Goal: Task Accomplishment & Management: Manage account settings

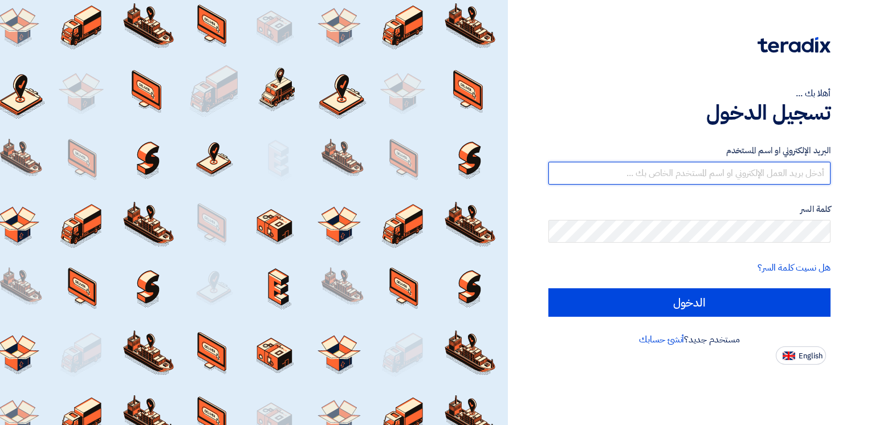
click at [732, 175] on input "text" at bounding box center [689, 173] width 282 height 23
type input "mahdi@fastcce.com"
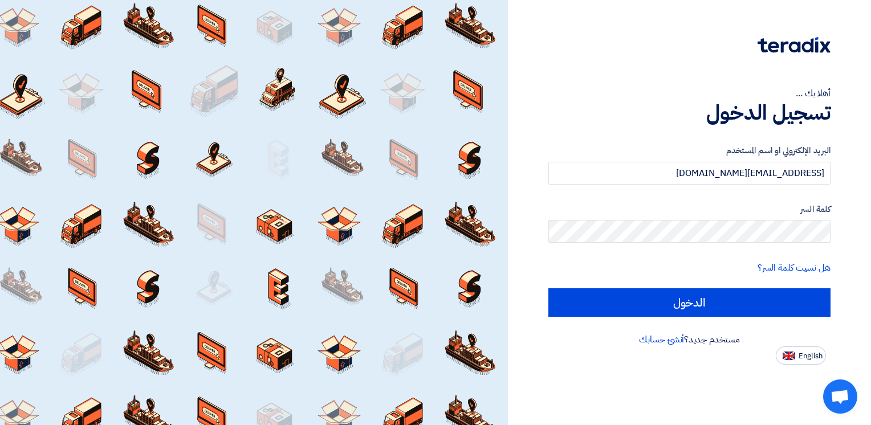
click at [769, 250] on form "البريد الإلكتروني او اسم المستخدم mahdi@fastcce.com كلمة السر هل نسيت كلمة السر…" at bounding box center [689, 230] width 282 height 173
click at [548, 288] on input "الدخول" at bounding box center [689, 302] width 282 height 28
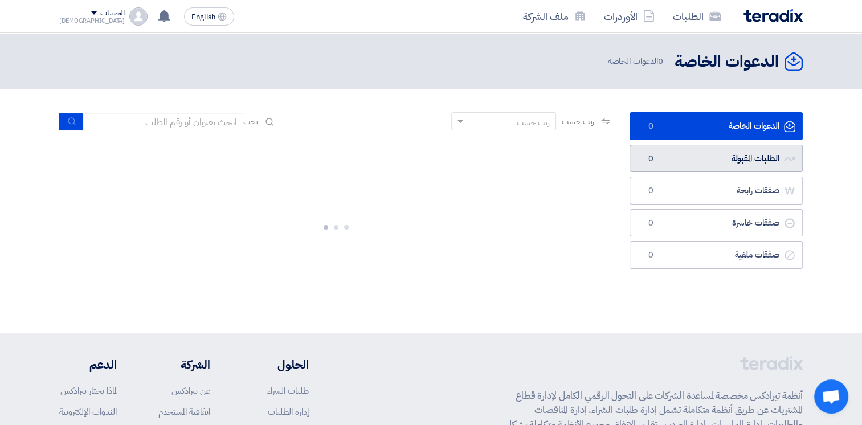
click at [715, 153] on link "الطلبات المقبولة الطلبات المقبولة 0" at bounding box center [716, 159] width 173 height 28
